Goal: Find specific page/section: Find specific page/section

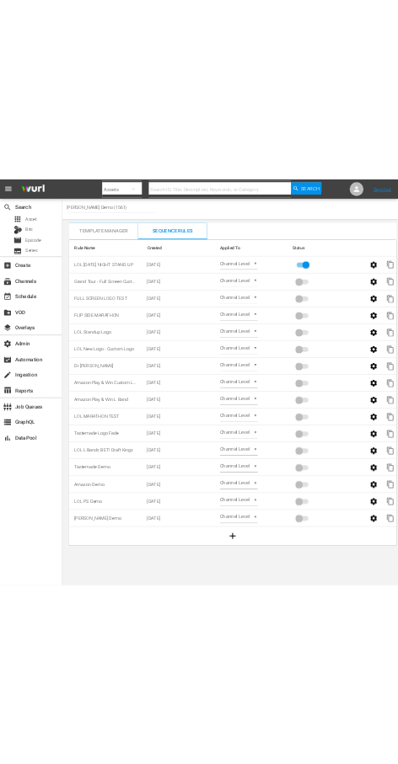
scroll to position [0, 40]
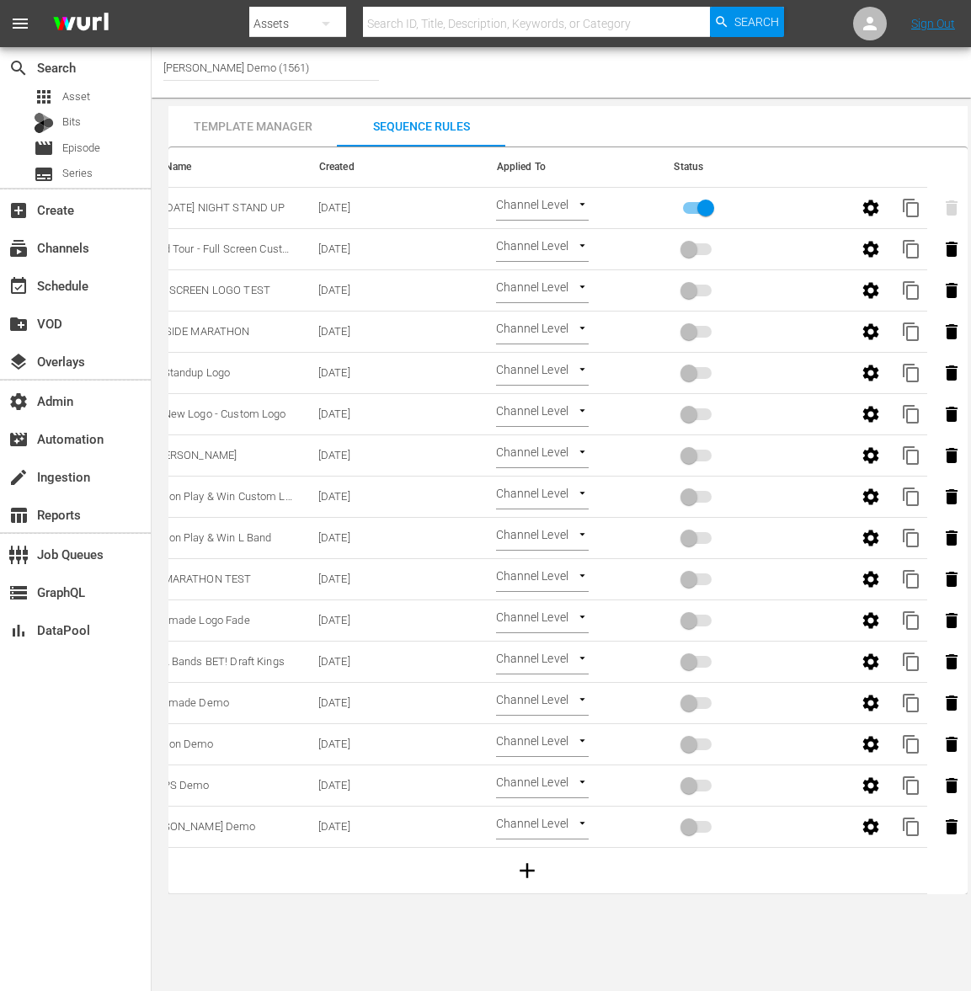
click at [436, 33] on input "text" at bounding box center [536, 23] width 347 height 40
paste input "wurl_external_wurlexternal3_1"
type input "wurl_external_wurlexternal3_1"
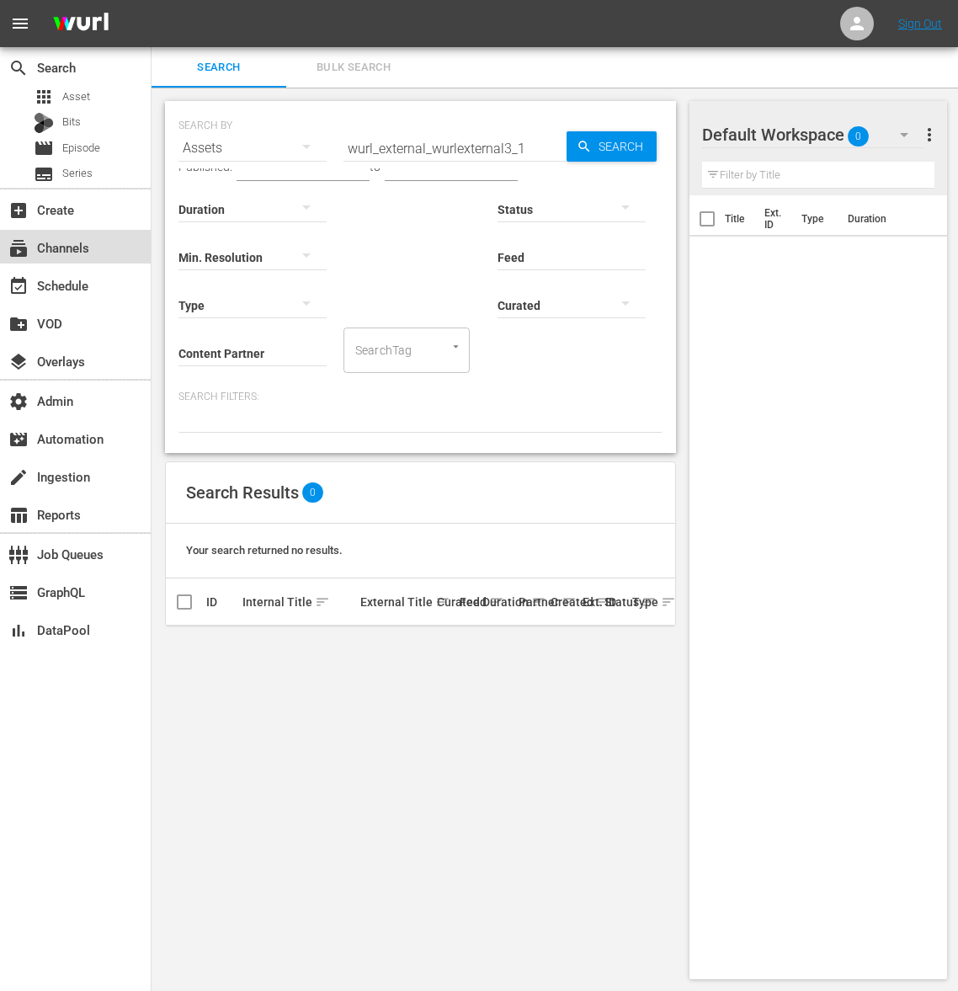
click at [100, 247] on div "subscriptions Channels" at bounding box center [75, 247] width 151 height 34
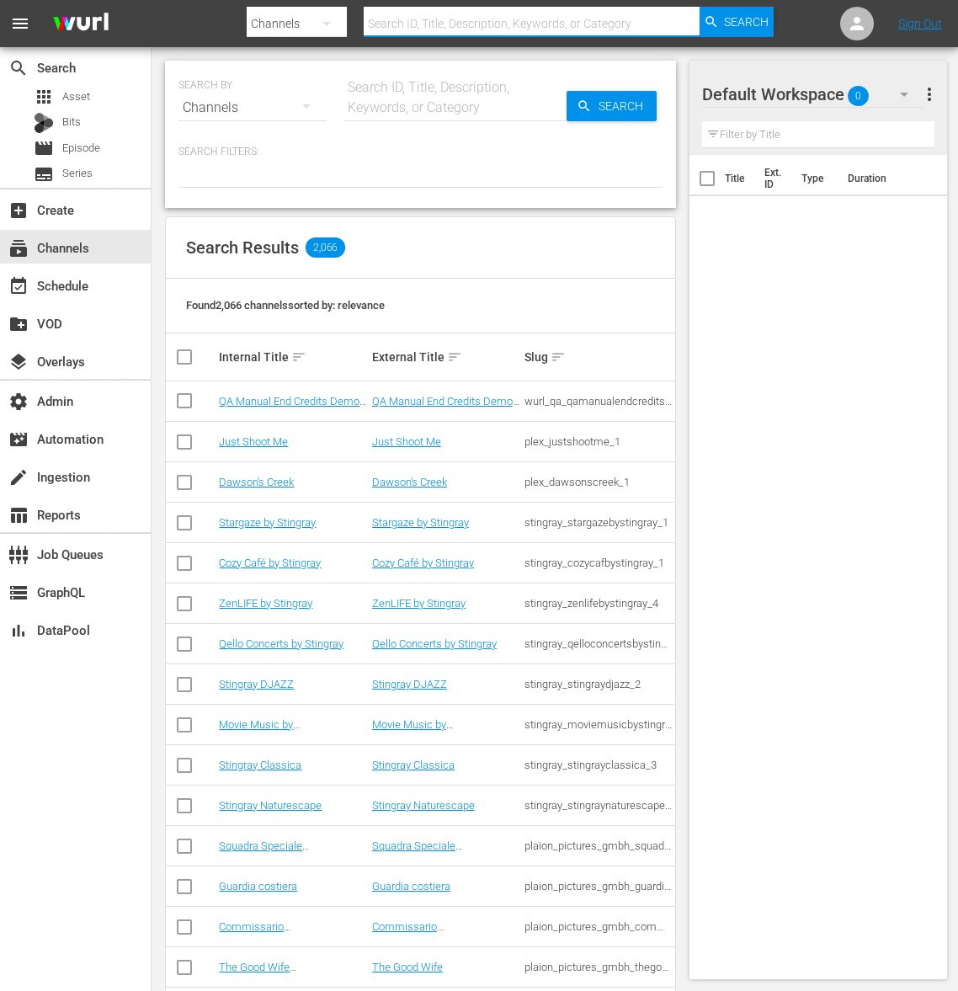
click at [440, 30] on input "text" at bounding box center [532, 23] width 336 height 40
paste input "wurl_external_wurlexternal3_1"
type input "wurl_external_wurlexternal3_1"
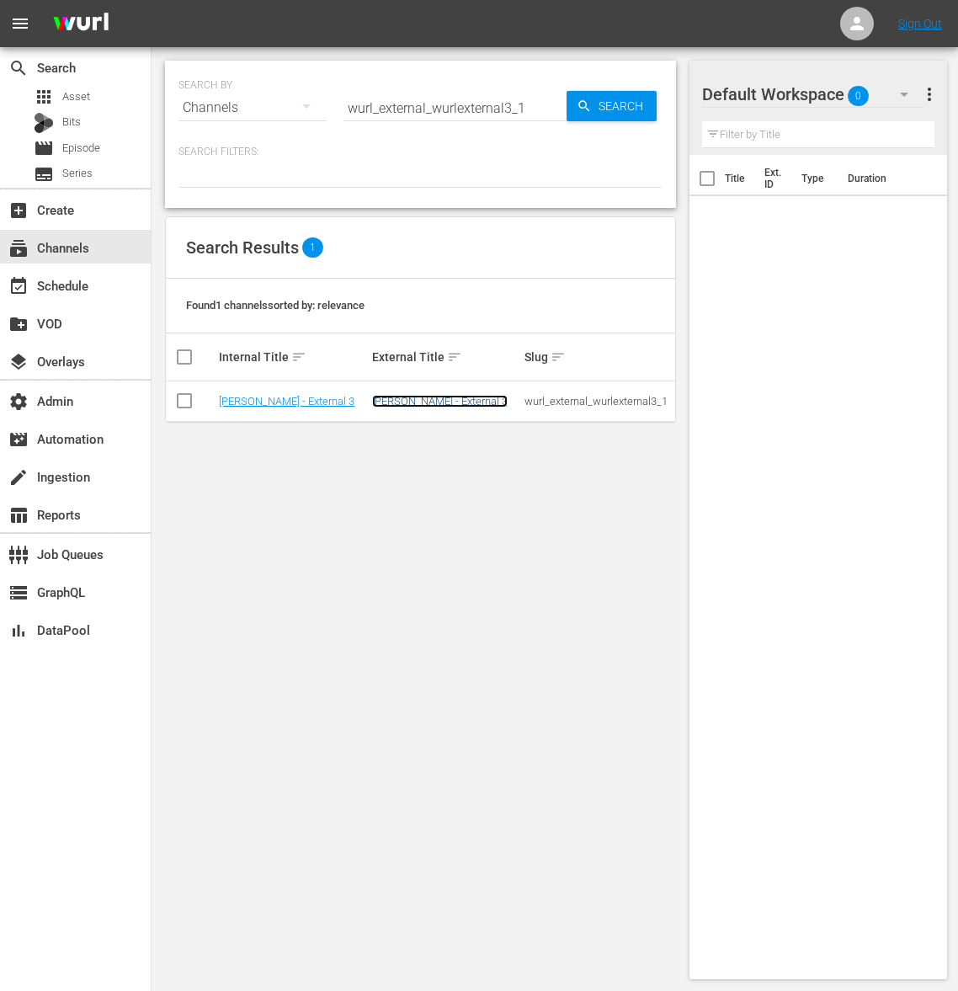
click at [412, 400] on link "[PERSON_NAME] - External 3" at bounding box center [440, 401] width 136 height 13
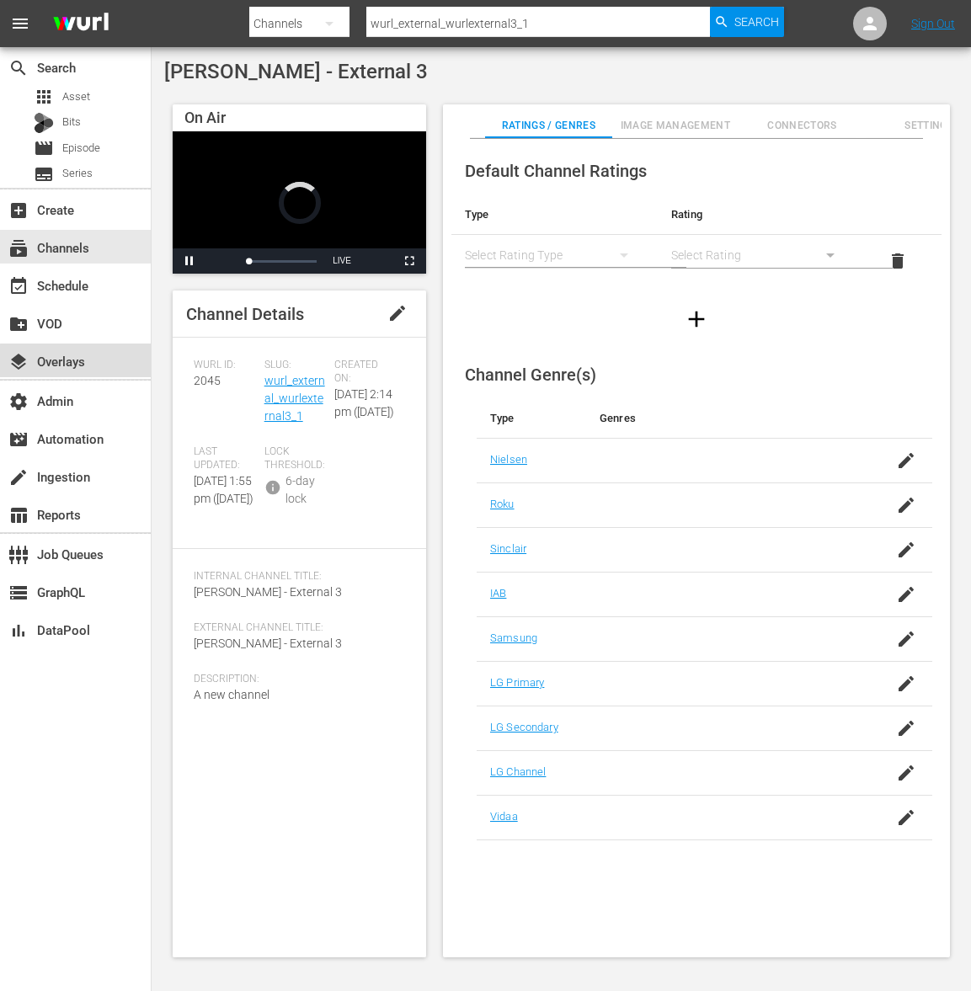
click at [98, 367] on div "layers Overlays" at bounding box center [75, 361] width 151 height 34
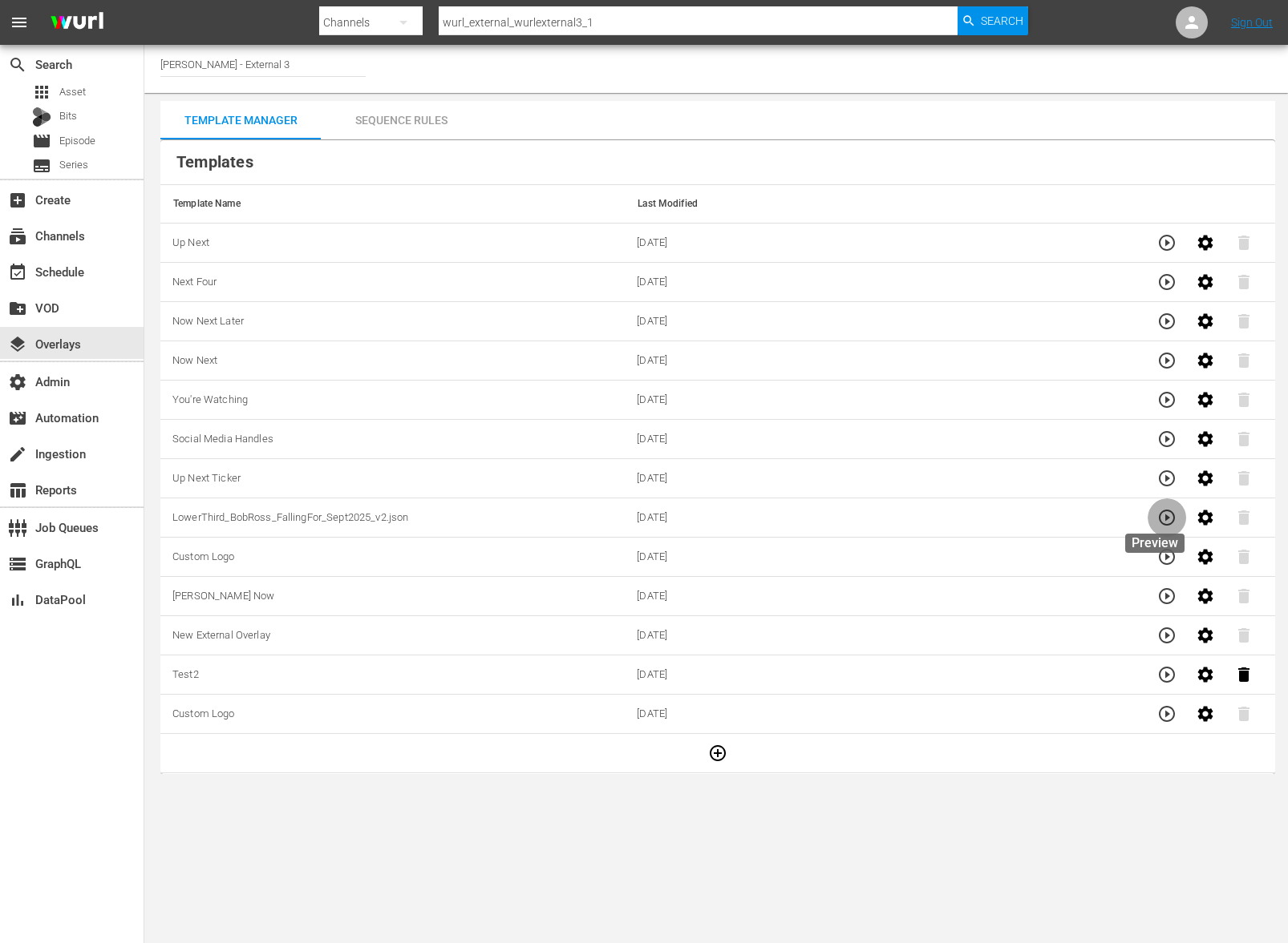
click at [923, 520] on icon "button" at bounding box center [1166, 518] width 16 height 16
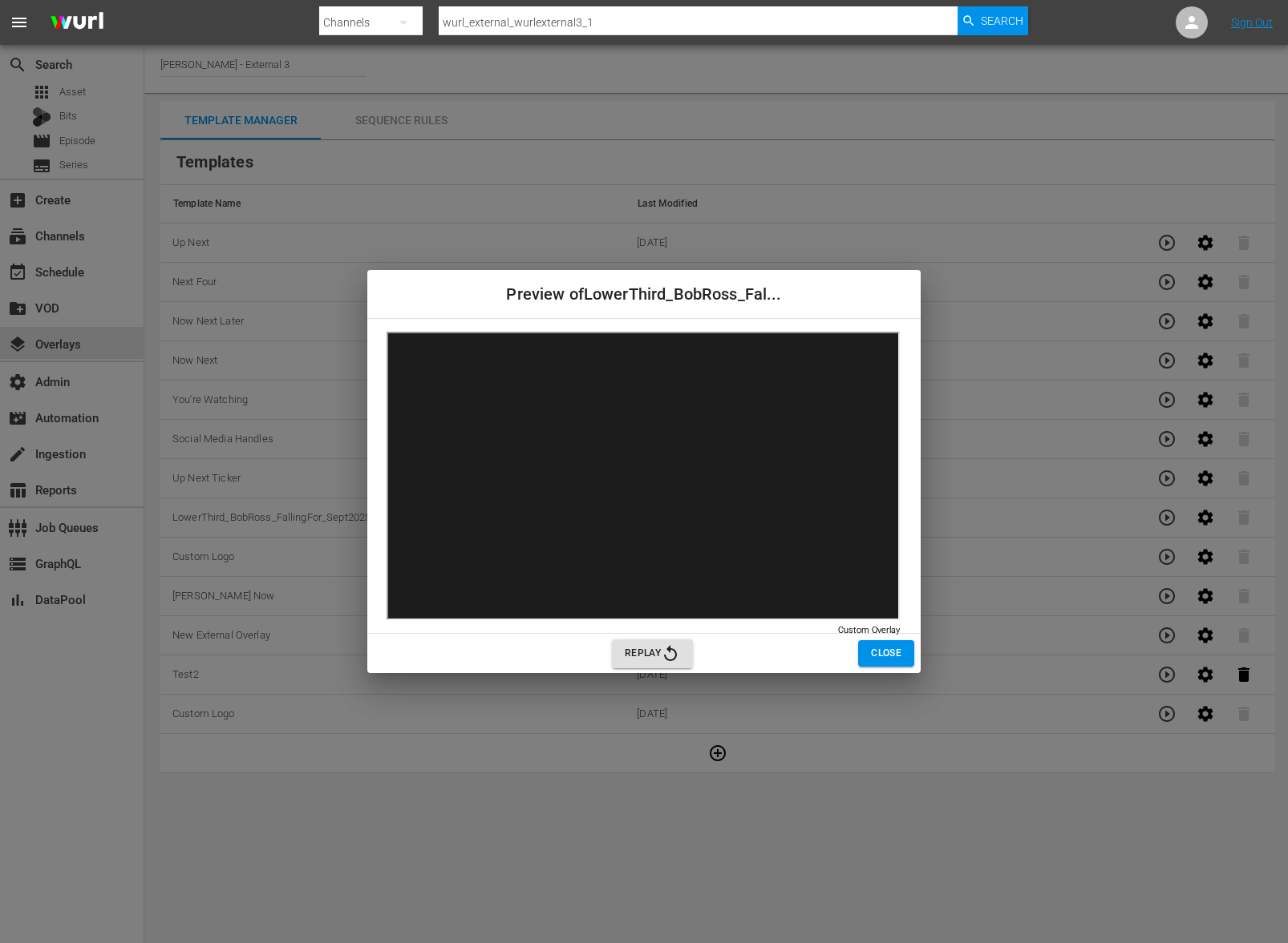
click at [666, 660] on icon "button" at bounding box center [670, 654] width 19 height 19
click at [667, 662] on icon "button" at bounding box center [670, 654] width 19 height 19
click at [664, 659] on icon "button" at bounding box center [670, 654] width 19 height 19
click at [625, 651] on span "Replay" at bounding box center [652, 654] width 55 height 19
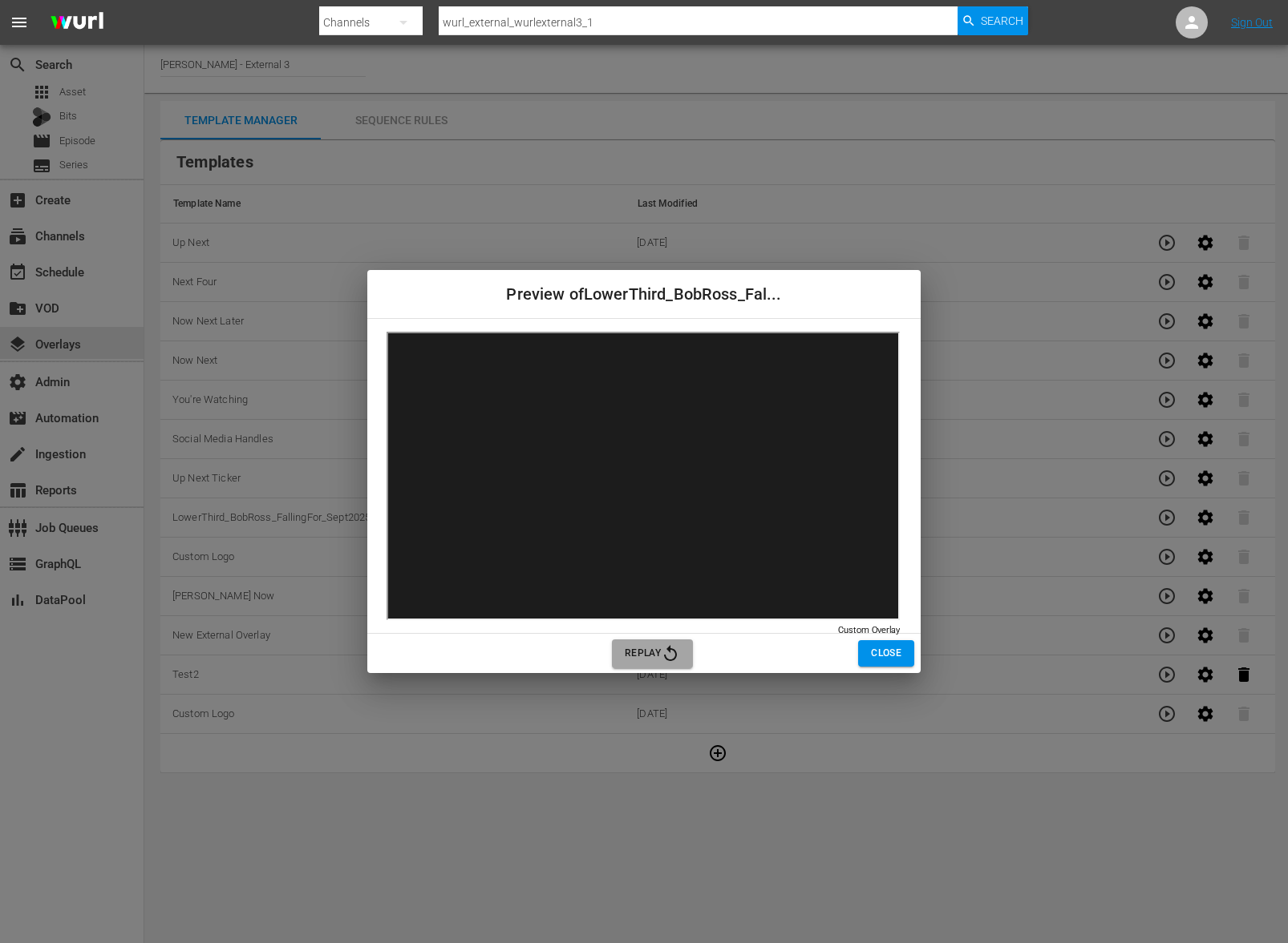
click at [632, 649] on span "Replay" at bounding box center [652, 654] width 55 height 19
click at [841, 874] on div "Preview of LowerThird_BobRoss_Fal... Custom Overlay Custom Overlay Replay Close" at bounding box center [644, 471] width 1288 height 943
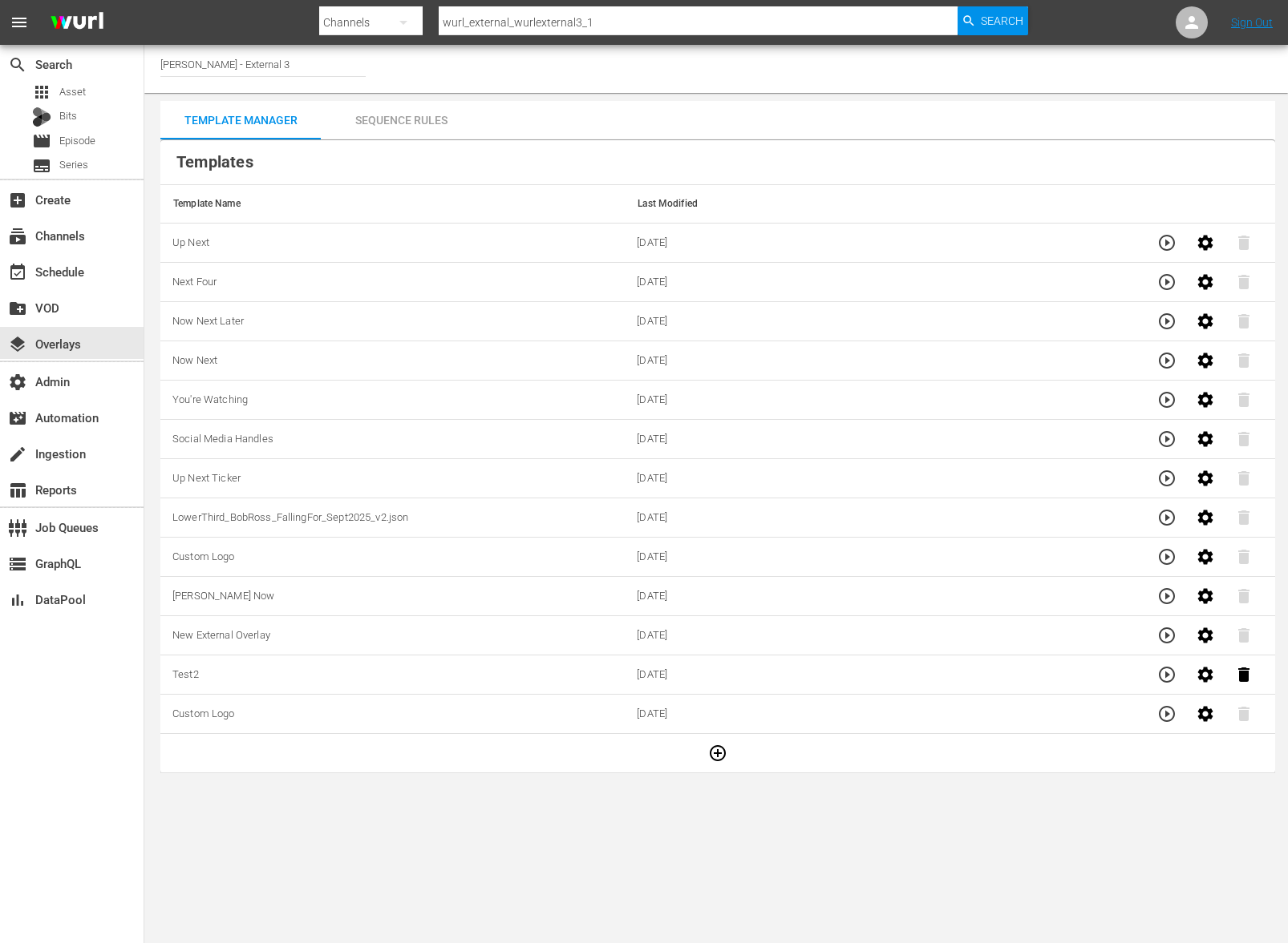
click at [923, 517] on icon "button" at bounding box center [1205, 518] width 19 height 19
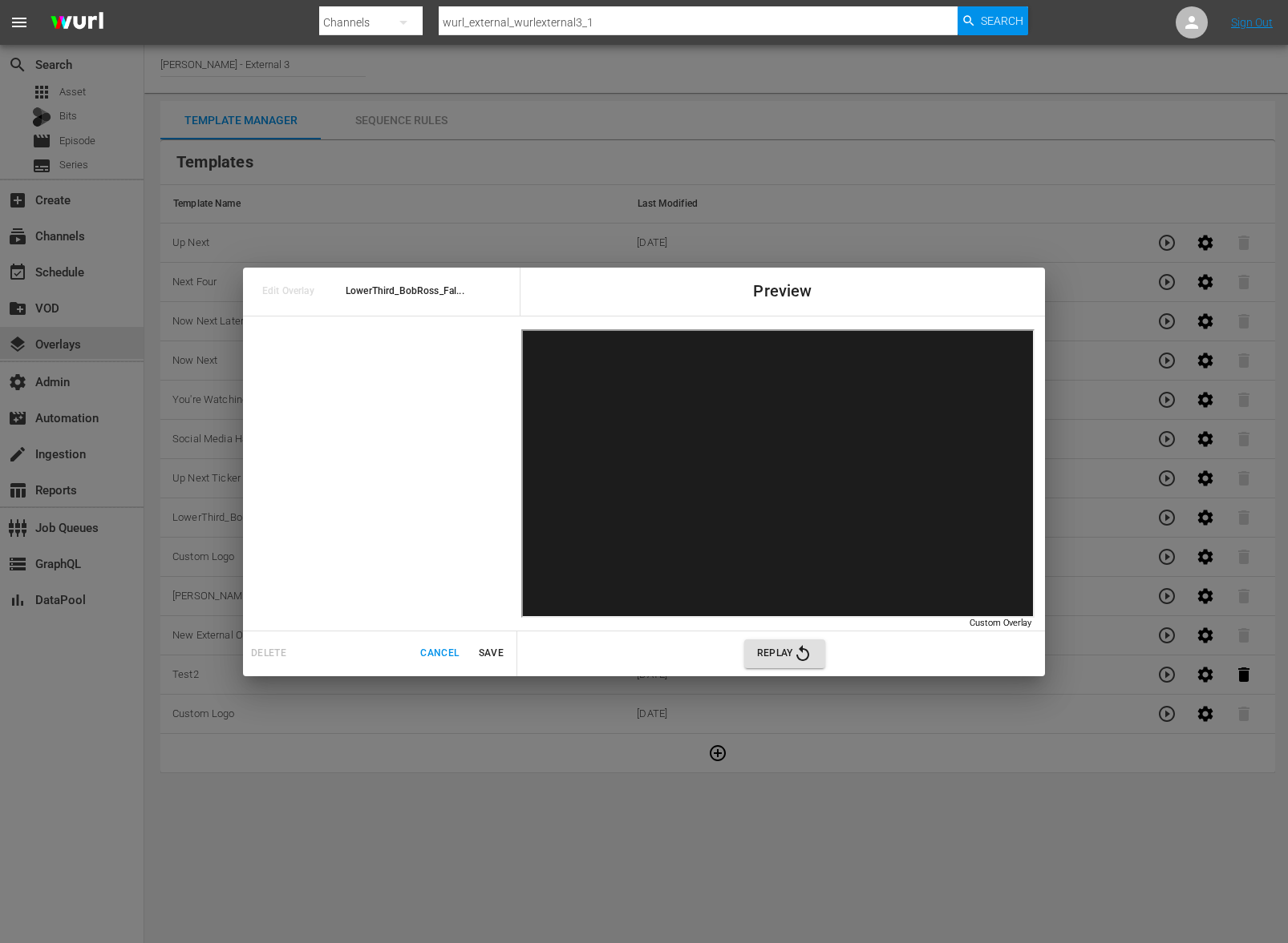
click at [425, 656] on span "Cancel" at bounding box center [439, 654] width 38 height 17
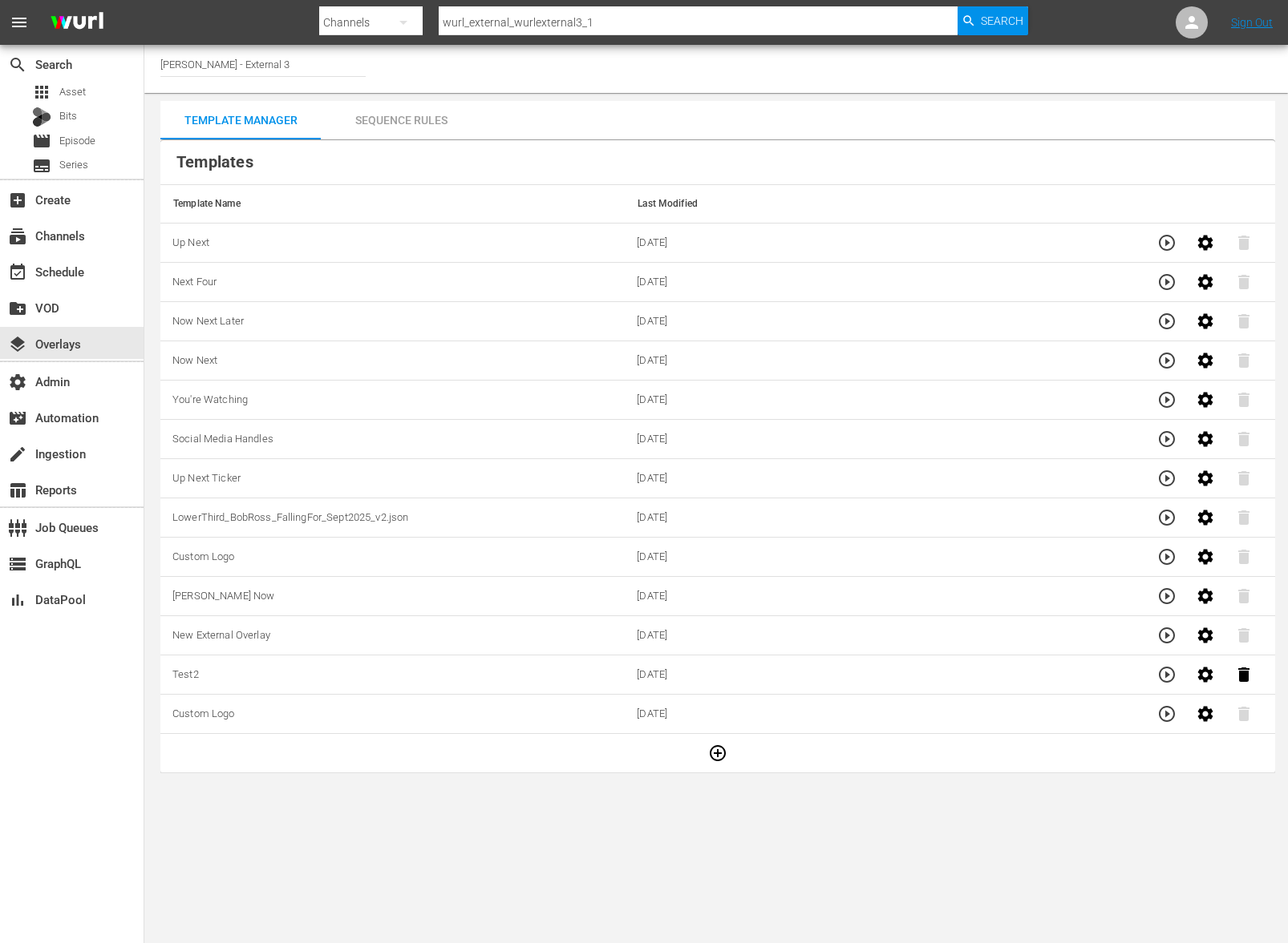
click at [406, 120] on div "Sequence Rules" at bounding box center [401, 120] width 160 height 38
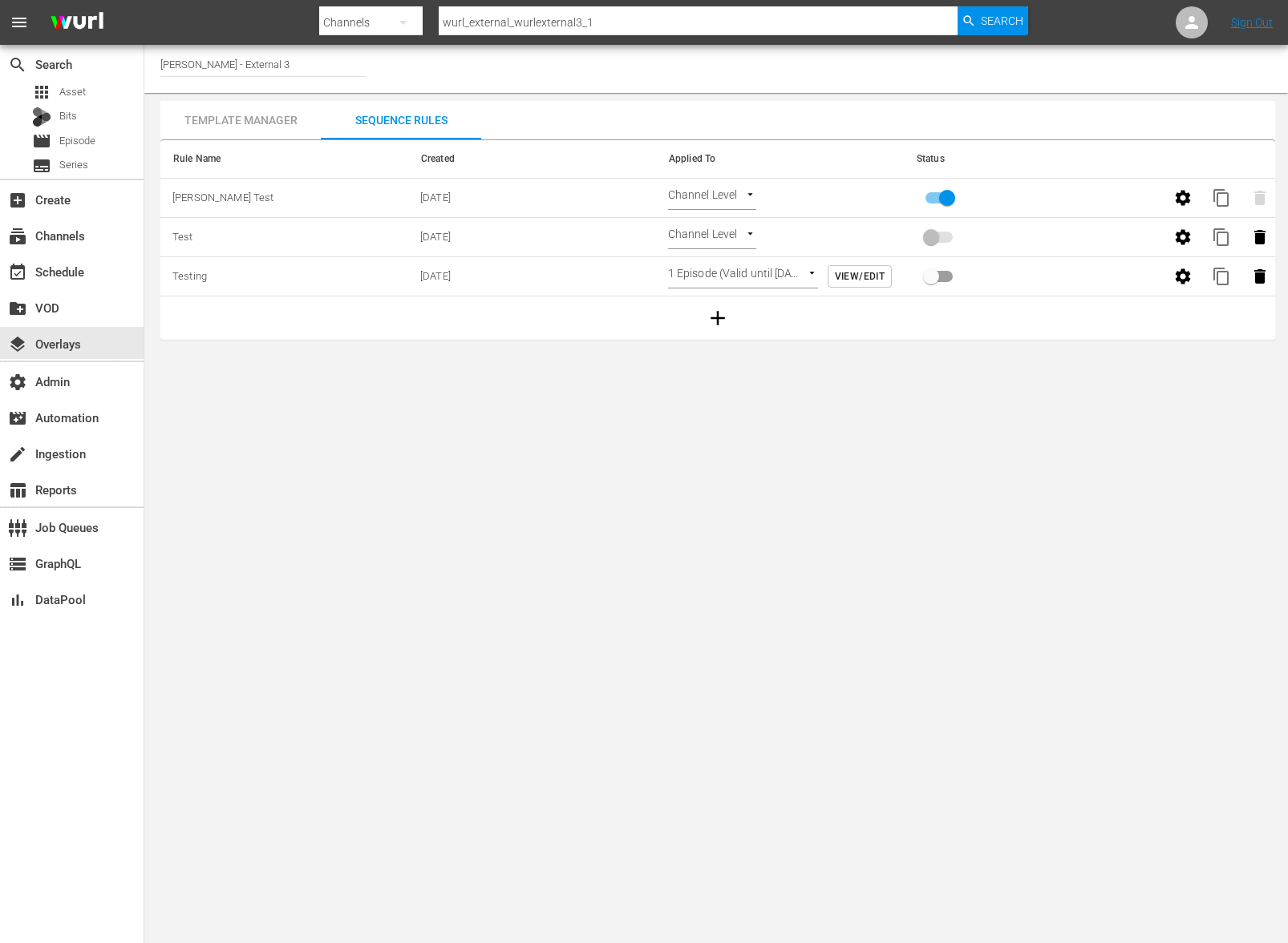
click at [739, 277] on body "menu Search By Channels Search ID, Title, Description, Keywords, or Category wu…" at bounding box center [644, 471] width 1288 height 943
click at [923, 390] on div at bounding box center [644, 471] width 1288 height 943
click at [234, 127] on div "Template Manager" at bounding box center [240, 120] width 160 height 38
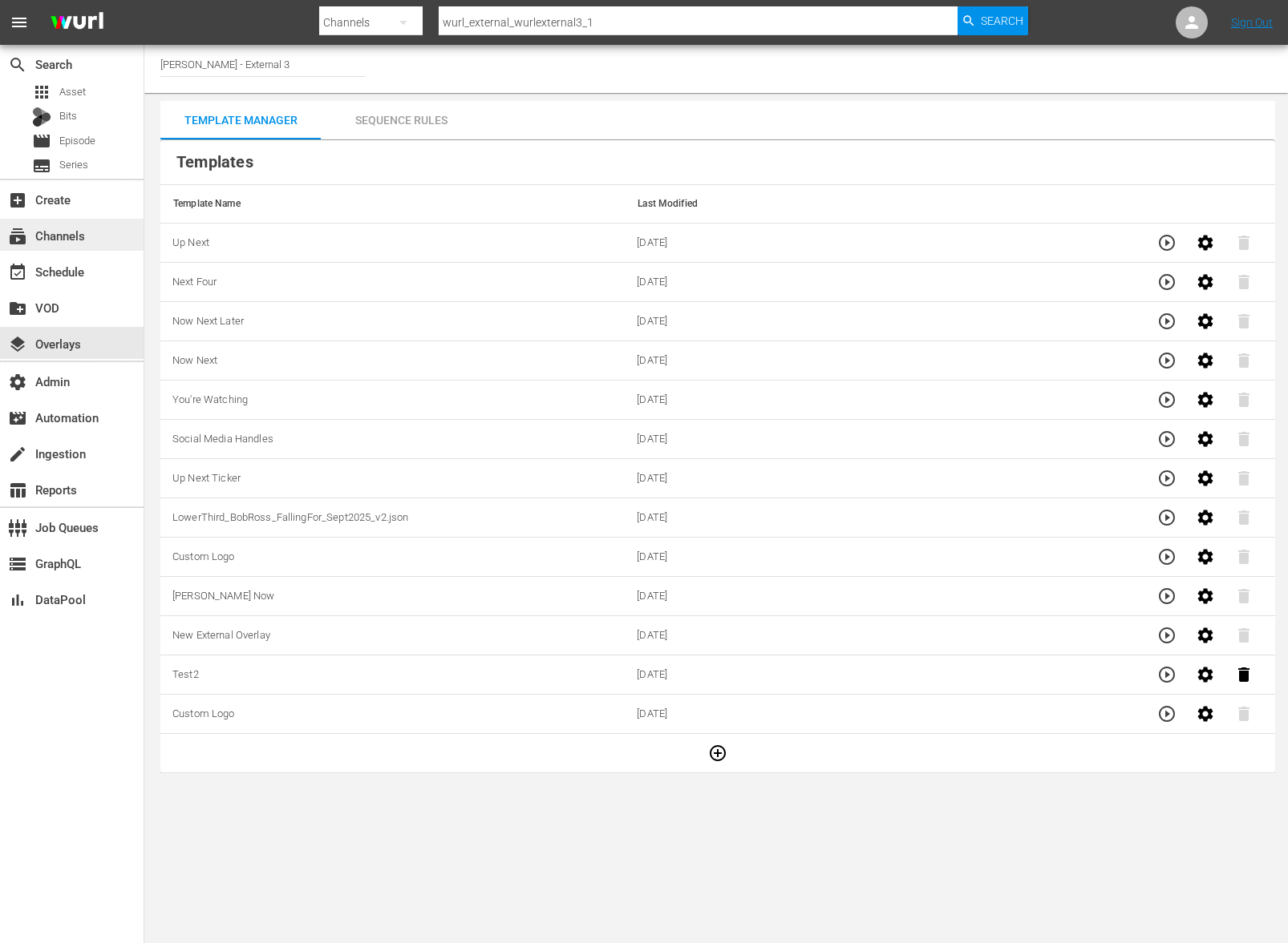
click at [87, 240] on div "subscriptions Channels" at bounding box center [45, 232] width 89 height 14
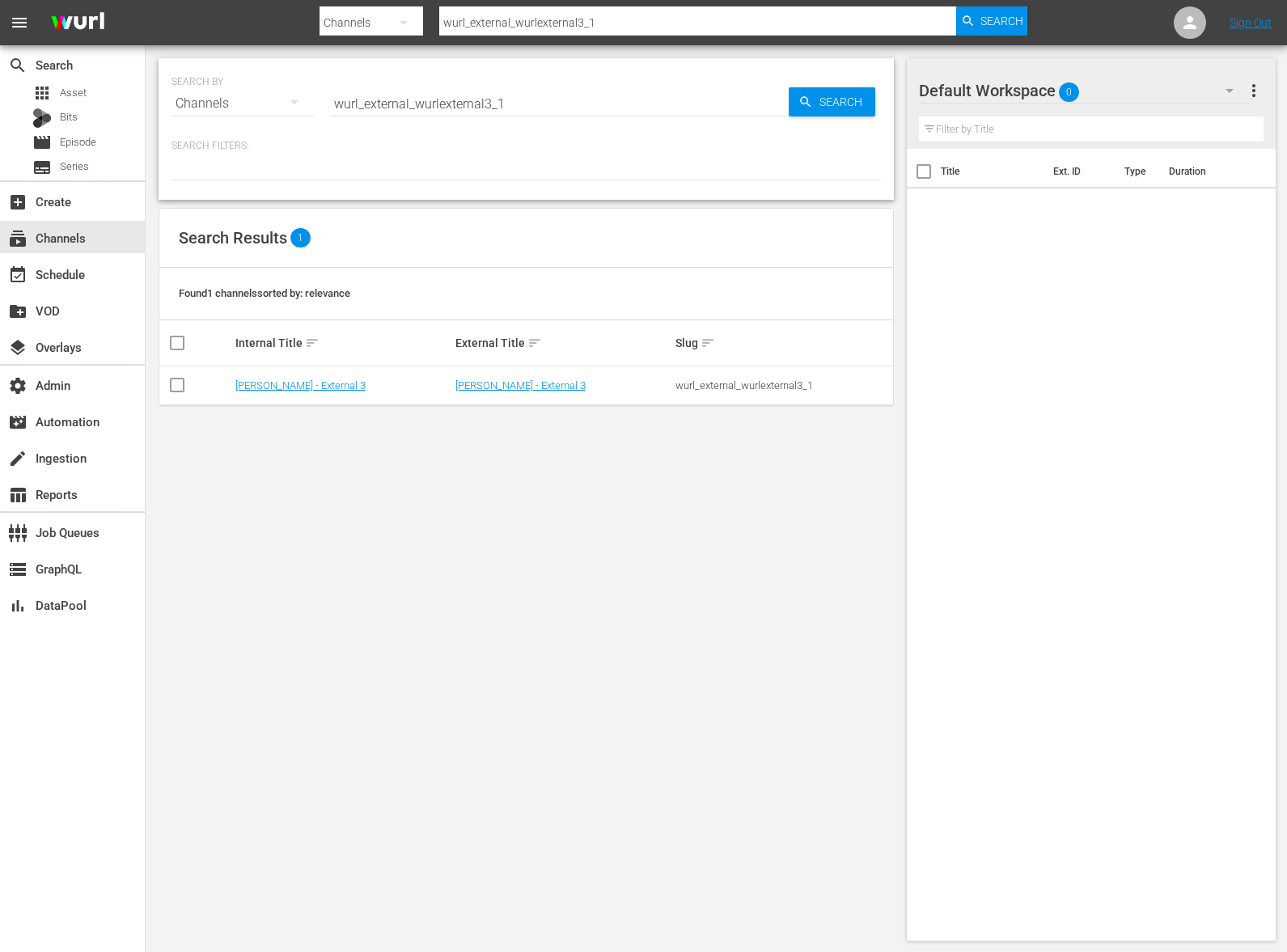
drag, startPoint x: 578, startPoint y: 310, endPoint x: 585, endPoint y: 305, distance: 8.6
